Goal: Understand process/instructions

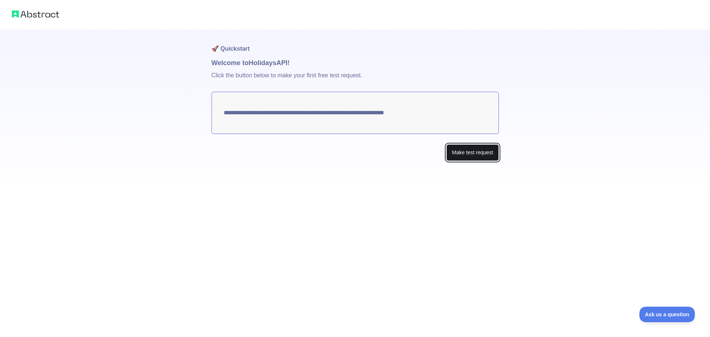
click at [470, 153] on button "Make test request" at bounding box center [472, 152] width 52 height 17
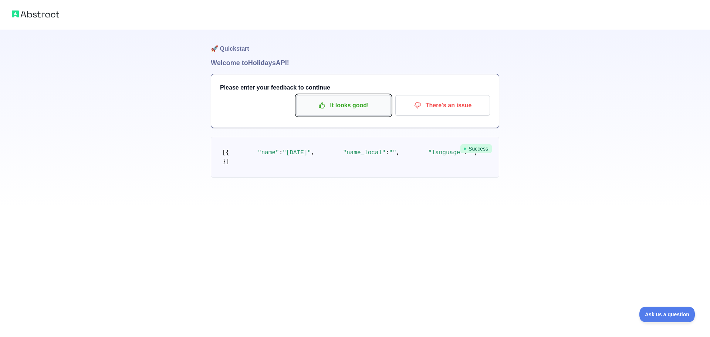
click at [354, 102] on p "It looks good!" at bounding box center [344, 105] width 84 height 13
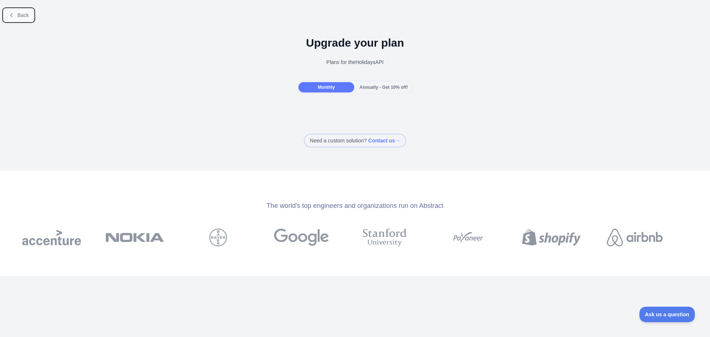
click at [16, 14] on button "Back" at bounding box center [19, 15] width 30 height 13
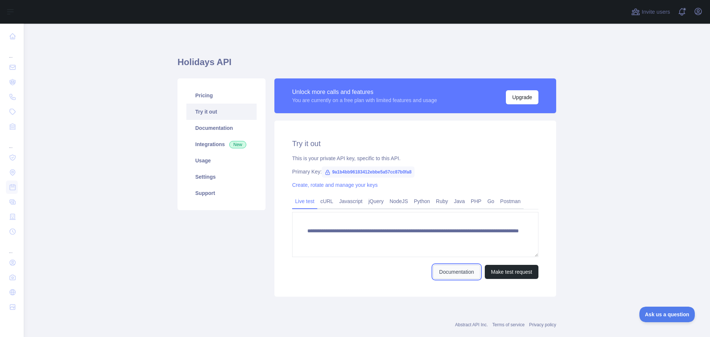
click at [454, 272] on link "Documentation" at bounding box center [456, 272] width 47 height 14
click at [371, 172] on span "9a1b4bb96183412ebbe5a57cc87b0fa8" at bounding box center [368, 171] width 93 height 11
drag, startPoint x: 328, startPoint y: 171, endPoint x: 412, endPoint y: 169, distance: 83.9
click at [412, 169] on div "Primary Key: 9a1b4bb96183412ebbe5a57cc87b0fa8" at bounding box center [415, 171] width 246 height 7
copy span "9a1b4bb96183412ebbe5a57cc87b0fa8"
